Goal: Navigation & Orientation: Find specific page/section

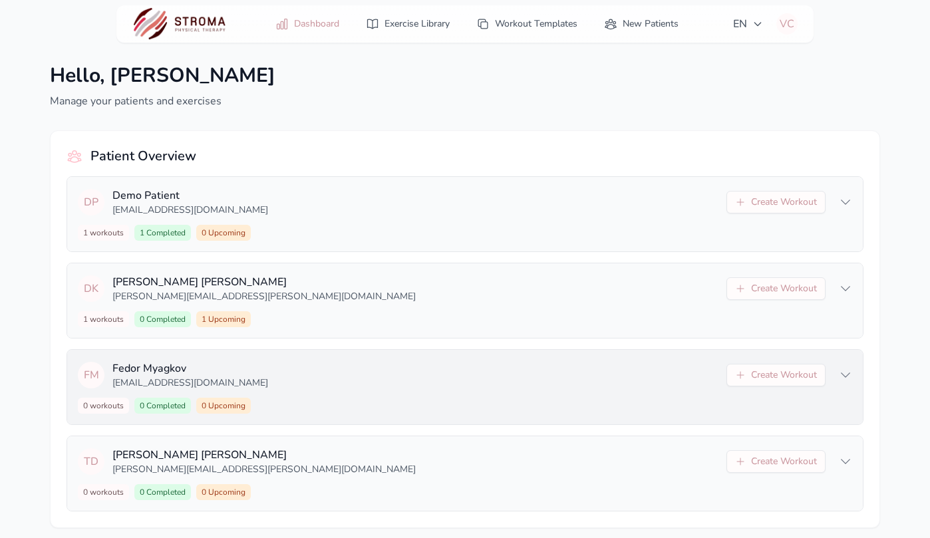
scroll to position [11, 0]
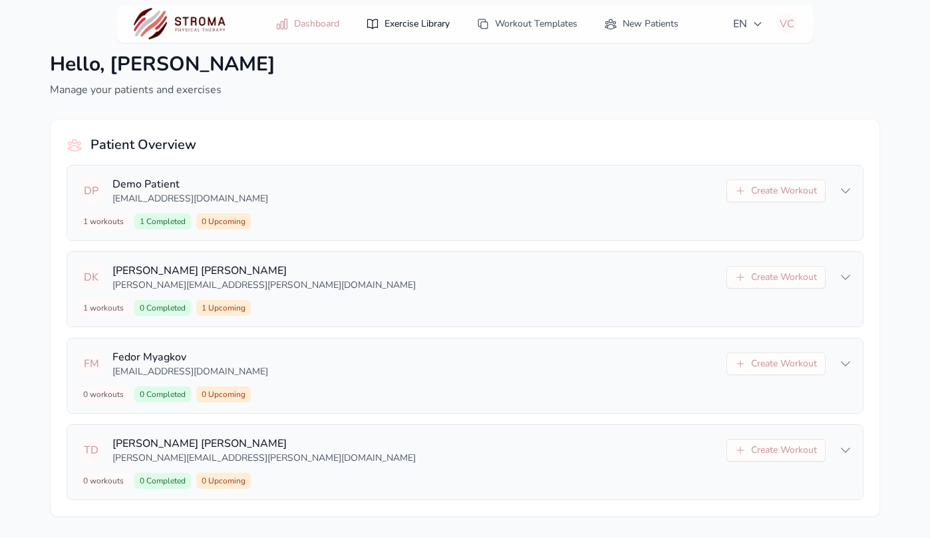
click at [421, 25] on link "Exercise Library" at bounding box center [408, 24] width 100 height 24
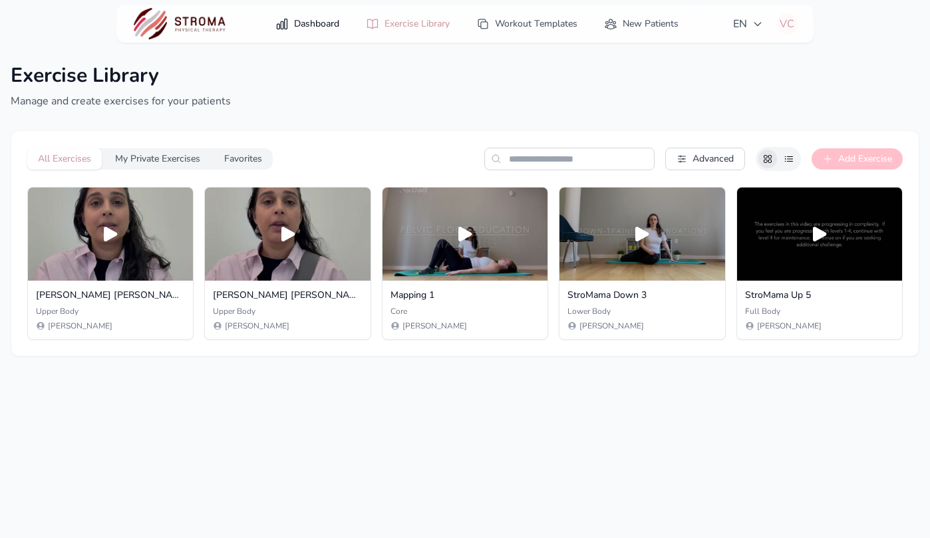
click at [307, 21] on link "Dashboard" at bounding box center [307, 24] width 80 height 24
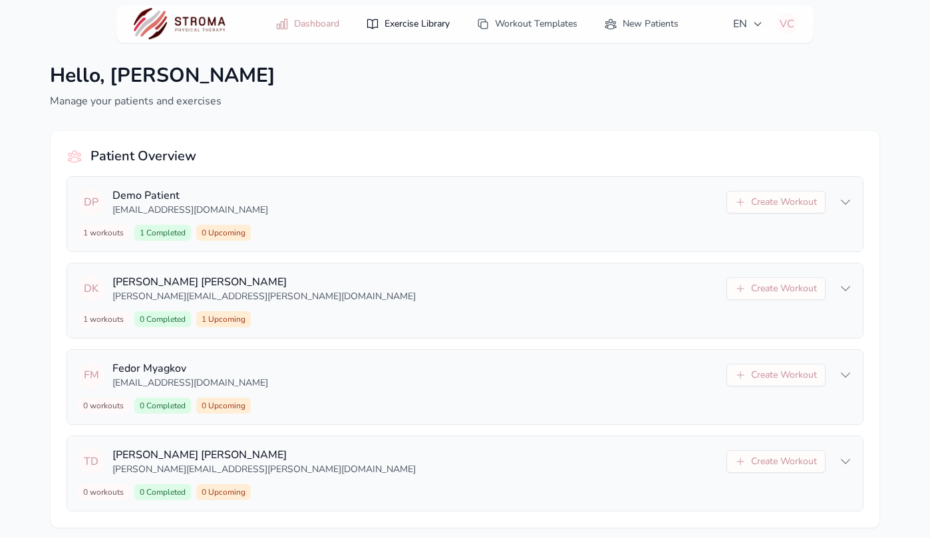
click at [396, 23] on link "Exercise Library" at bounding box center [408, 24] width 100 height 24
